Goal: Navigation & Orientation: Understand site structure

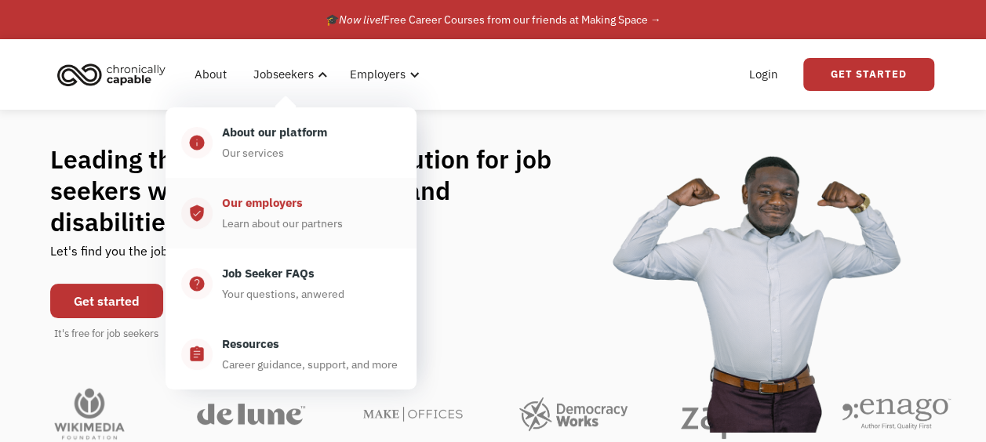
click at [296, 209] on div "Our employers" at bounding box center [262, 203] width 81 height 19
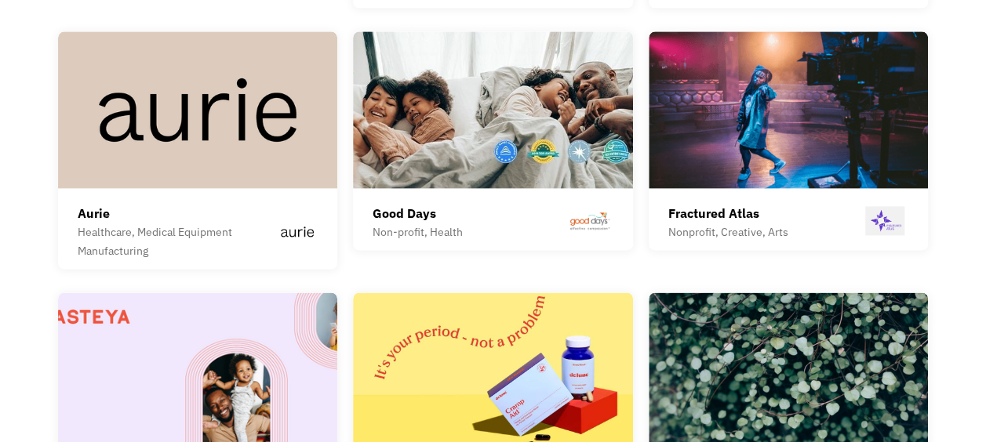
scroll to position [3882, 0]
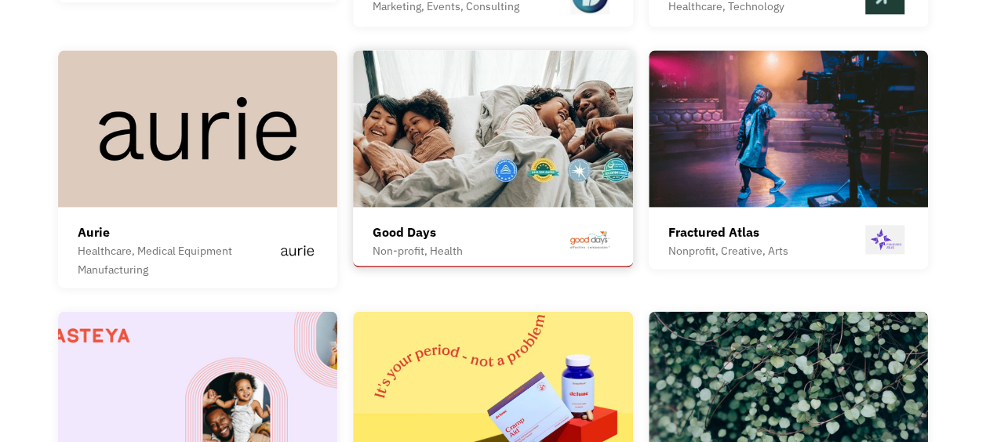
click at [467, 196] on div "Good Days Non-profit, Health Good Days is a national, independent 501(c)(3) non…" at bounding box center [493, 158] width 280 height 216
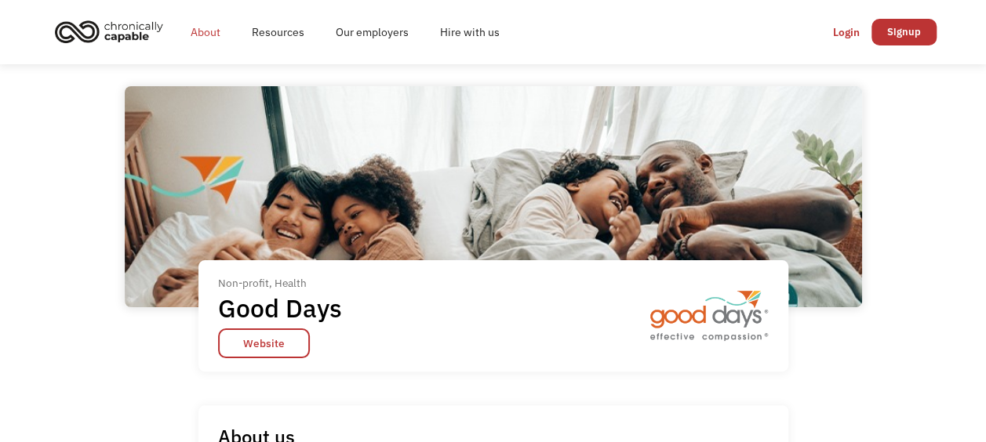
click at [215, 35] on link "About" at bounding box center [205, 32] width 61 height 50
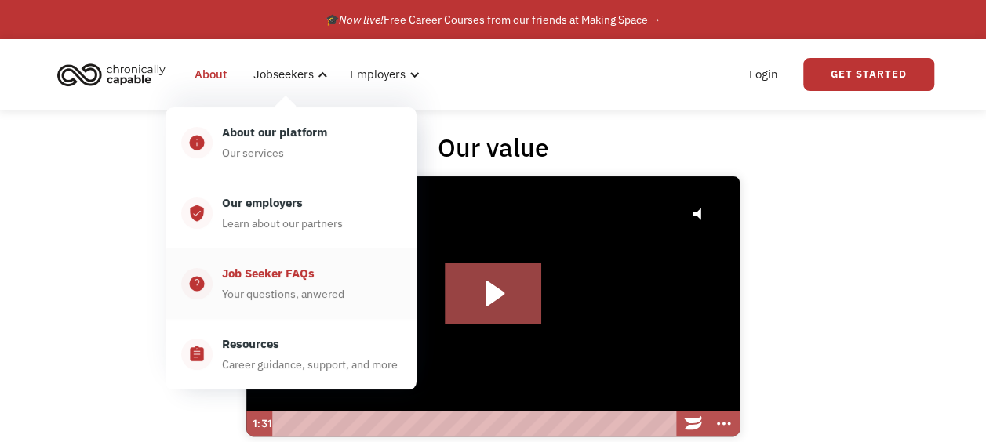
click at [282, 285] on div "Your questions, anwered" at bounding box center [283, 294] width 122 height 19
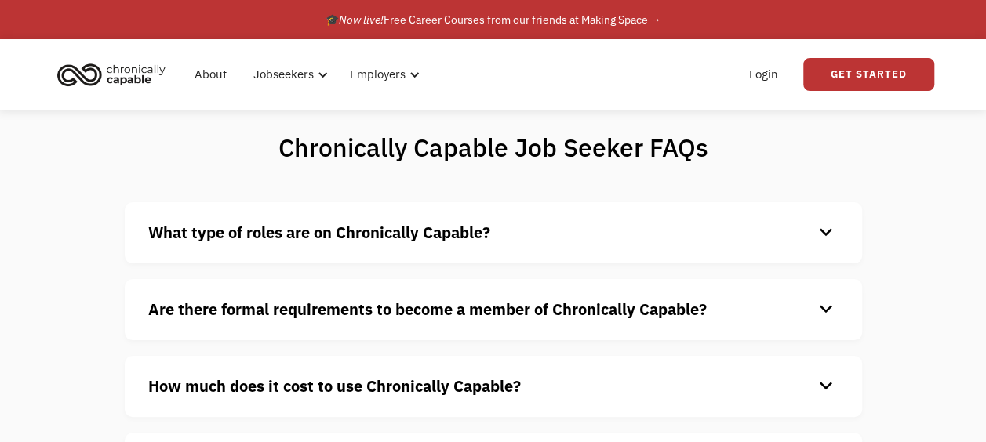
click at [825, 236] on div "keyboard_arrow_down" at bounding box center [825, 233] width 25 height 24
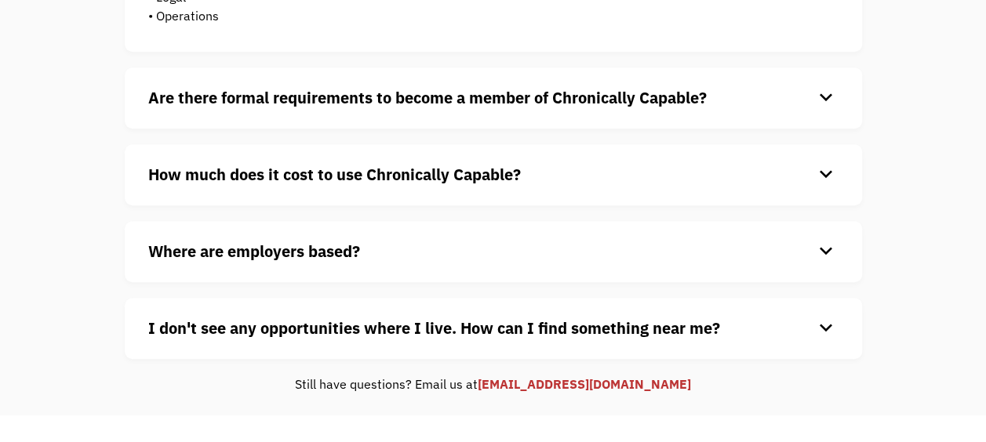
scroll to position [515, 0]
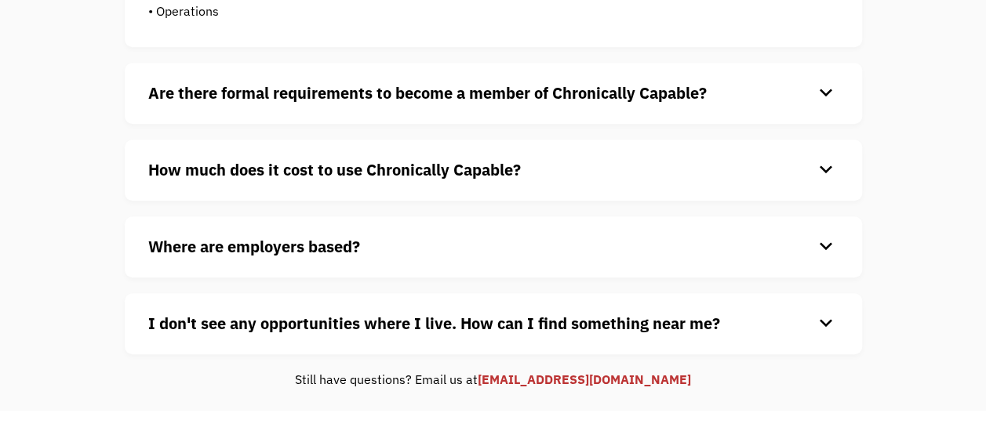
click at [824, 97] on div "keyboard_arrow_down" at bounding box center [825, 94] width 25 height 24
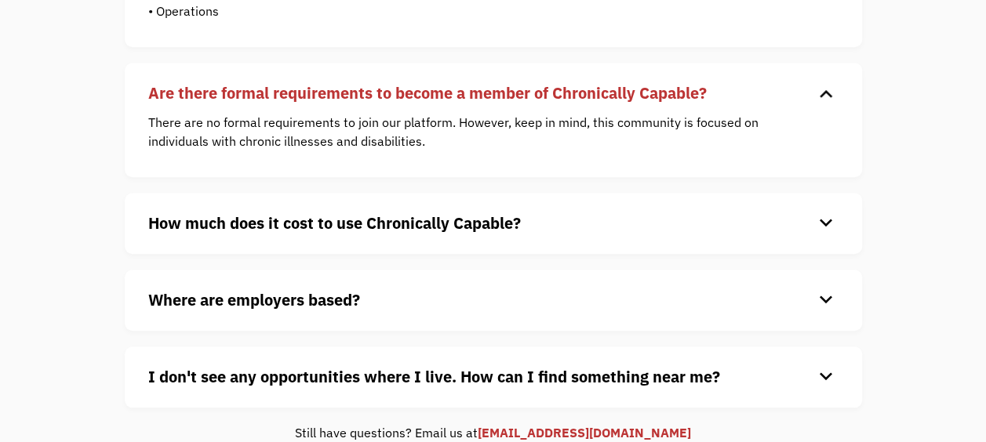
click at [827, 222] on div "keyboard_arrow_down" at bounding box center [825, 224] width 25 height 24
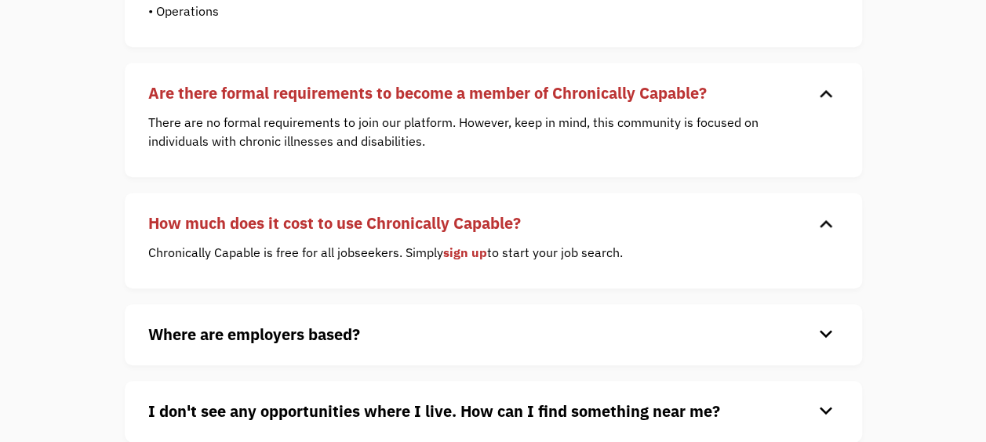
click at [824, 330] on div "keyboard_arrow_down" at bounding box center [825, 335] width 25 height 24
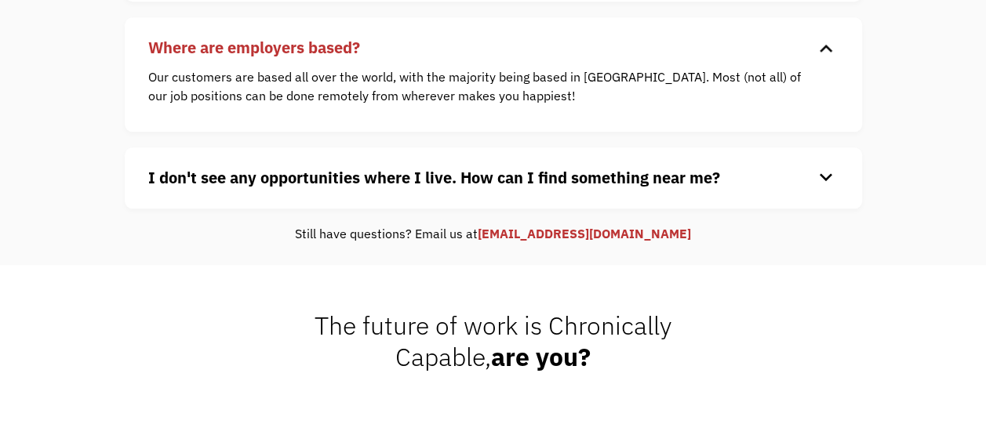
scroll to position [0, 0]
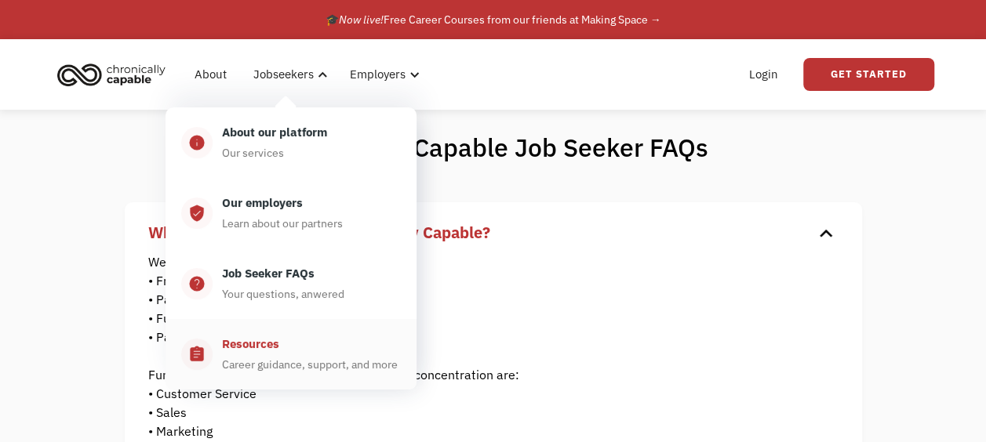
click at [262, 348] on div "Resources" at bounding box center [250, 344] width 57 height 19
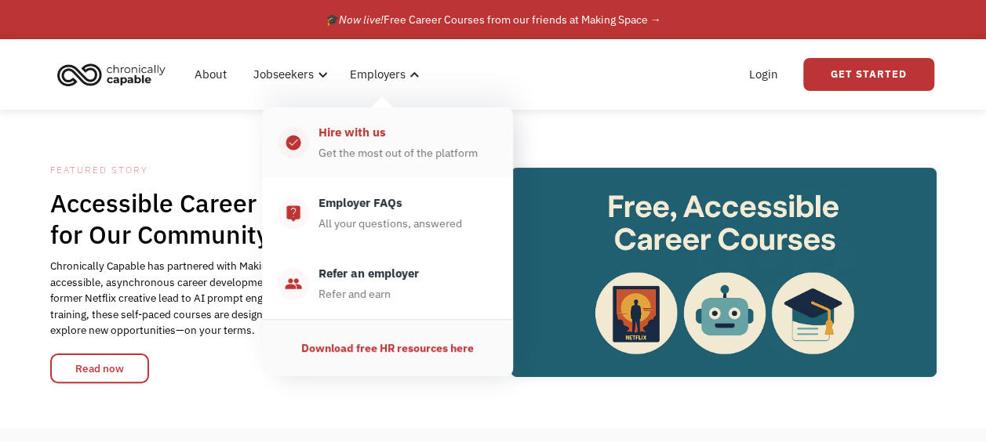
click at [367, 131] on div "Hire with us" at bounding box center [351, 132] width 67 height 19
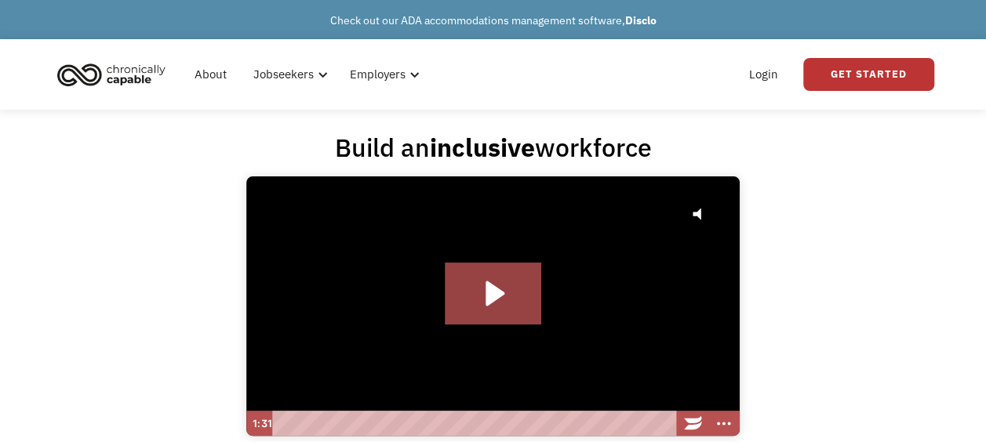
click at [133, 82] on img "home" at bounding box center [112, 74] width 118 height 35
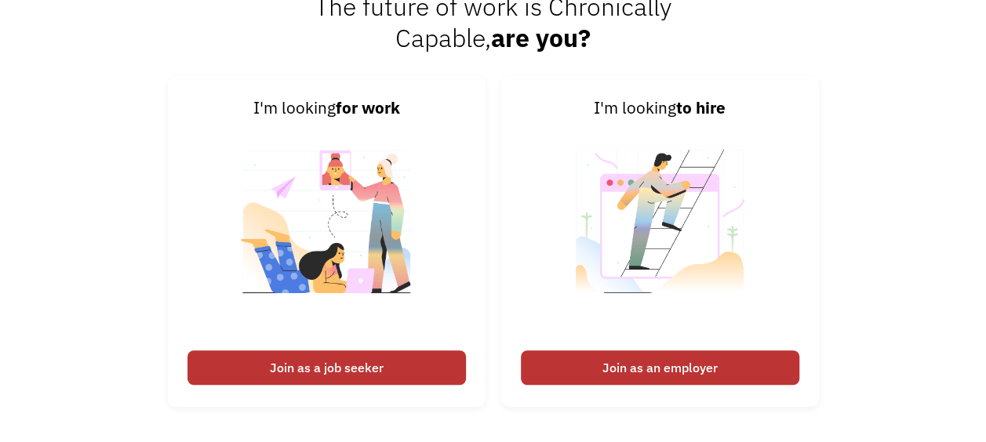
scroll to position [3395, 0]
